Goal: Navigation & Orientation: Find specific page/section

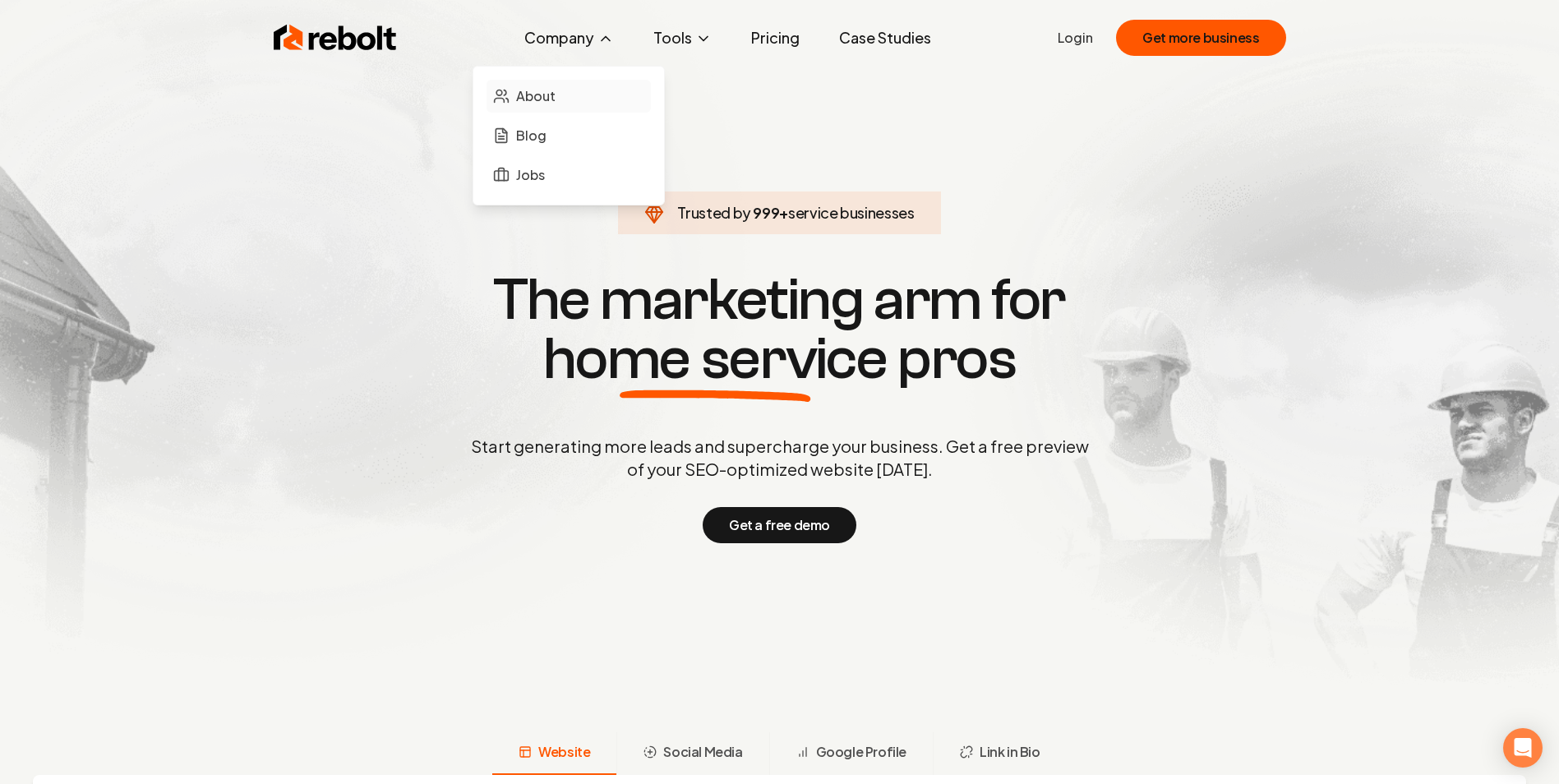
click at [561, 88] on link "About" at bounding box center [569, 96] width 164 height 33
